Goal: Transaction & Acquisition: Purchase product/service

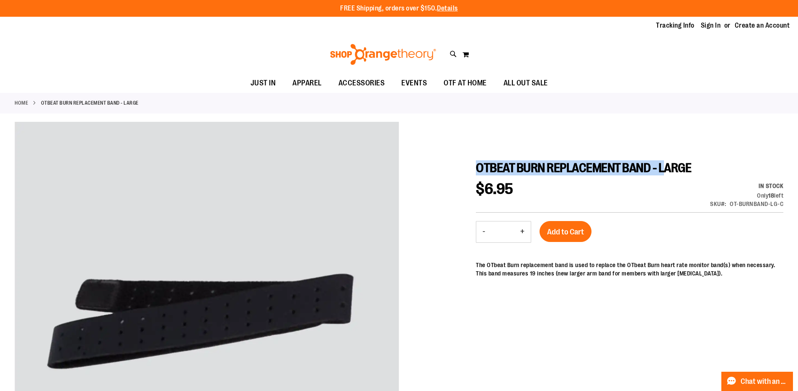
drag, startPoint x: 481, startPoint y: 167, endPoint x: 717, endPoint y: 171, distance: 235.7
click at [691, 171] on span "OTBEAT BURN REPLACEMENT BAND - LARGE" at bounding box center [583, 168] width 215 height 14
drag, startPoint x: 762, startPoint y: 170, endPoint x: 583, endPoint y: 174, distance: 178.8
click at [584, 174] on h1 "OTBEAT BURN REPLACEMENT BAND - LARGE" at bounding box center [629, 167] width 307 height 15
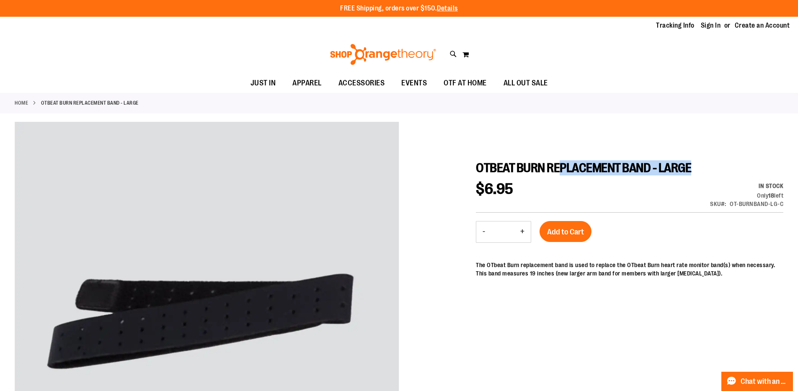
click at [583, 174] on span "OTBEAT BURN REPLACEMENT BAND - LARGE" at bounding box center [583, 168] width 215 height 14
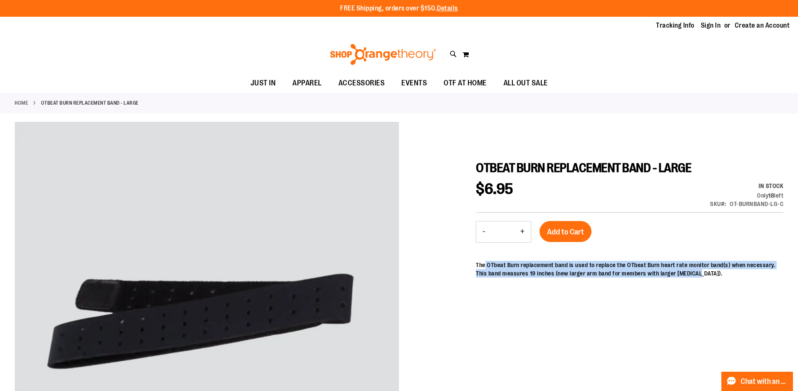
drag, startPoint x: 486, startPoint y: 267, endPoint x: 726, endPoint y: 279, distance: 240.6
click at [726, 279] on div "The OTbeat Burn replacement band is used to replace the OTbeat Burn heart rate …" at bounding box center [629, 271] width 307 height 21
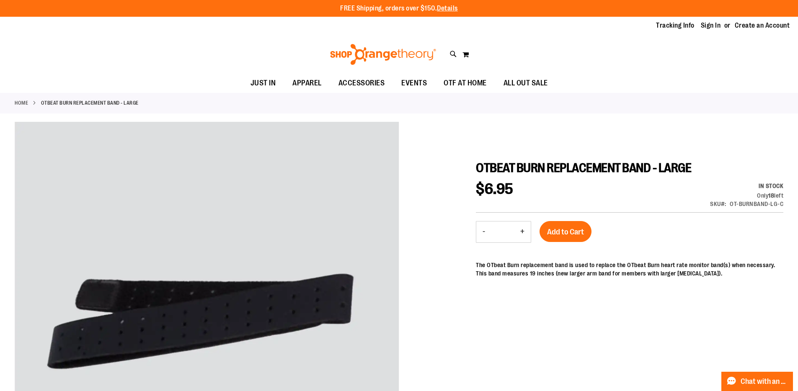
click at [726, 279] on div "The OTbeat Burn replacement band is used to replace the OTbeat Burn heart rate …" at bounding box center [629, 271] width 307 height 21
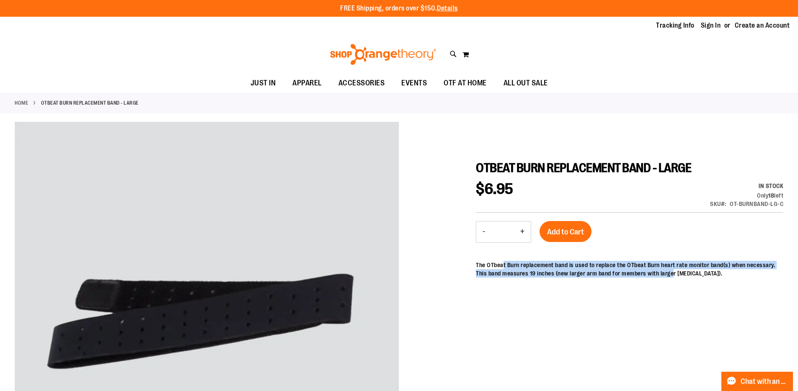
drag, startPoint x: 506, startPoint y: 268, endPoint x: 722, endPoint y: 277, distance: 216.7
click at [722, 277] on div "The OTbeat Burn replacement band is used to replace the OTbeat Burn heart rate …" at bounding box center [629, 271] width 307 height 21
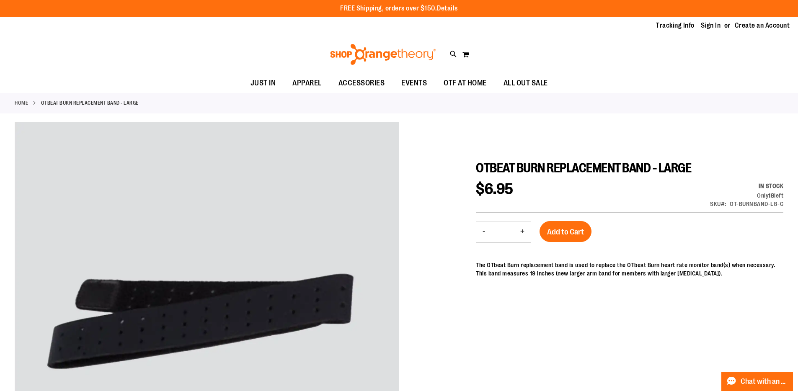
drag, startPoint x: 722, startPoint y: 277, endPoint x: 692, endPoint y: 288, distance: 31.9
click at [722, 277] on div "The OTbeat Burn replacement band is used to replace the OTbeat Burn heart rate …" at bounding box center [629, 271] width 307 height 21
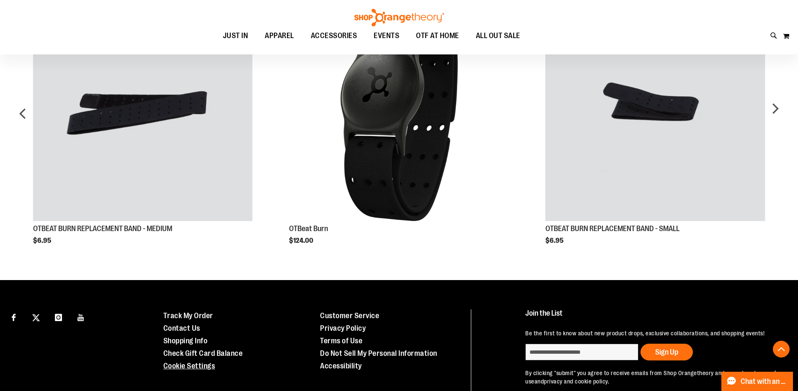
scroll to position [562, 0]
